Goal: Download file/media

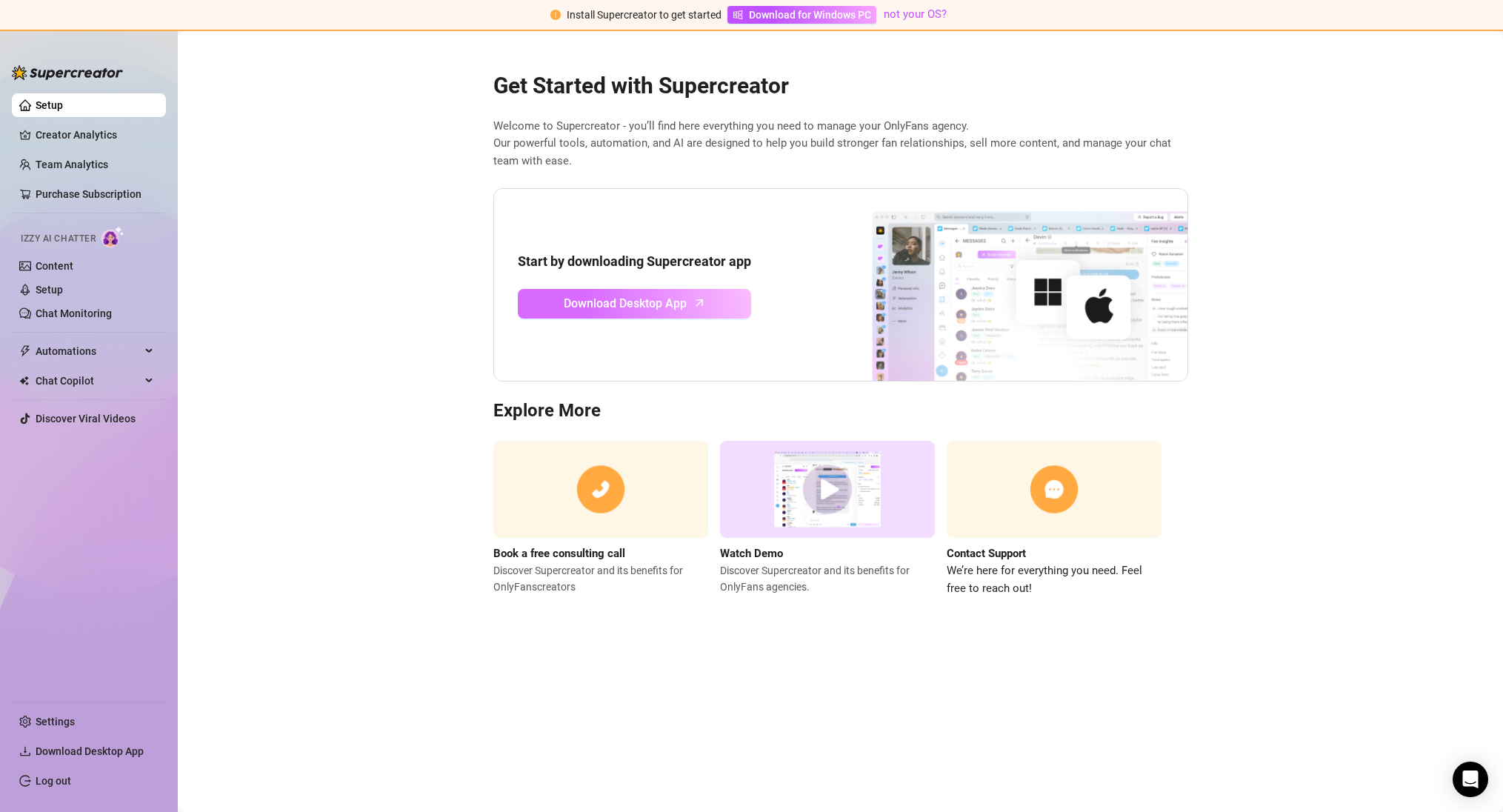
click at [665, 302] on span "Download Desktop App" at bounding box center [625, 303] width 123 height 18
